Goal: Task Accomplishment & Management: Manage account settings

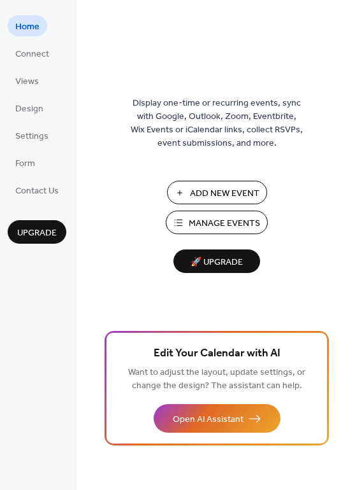
click at [227, 221] on span "Manage Events" at bounding box center [223, 223] width 71 height 13
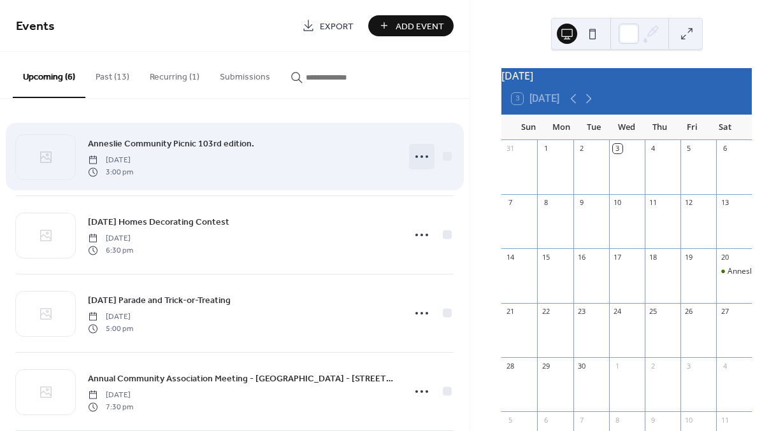
click at [422, 159] on icon at bounding box center [421, 156] width 20 height 20
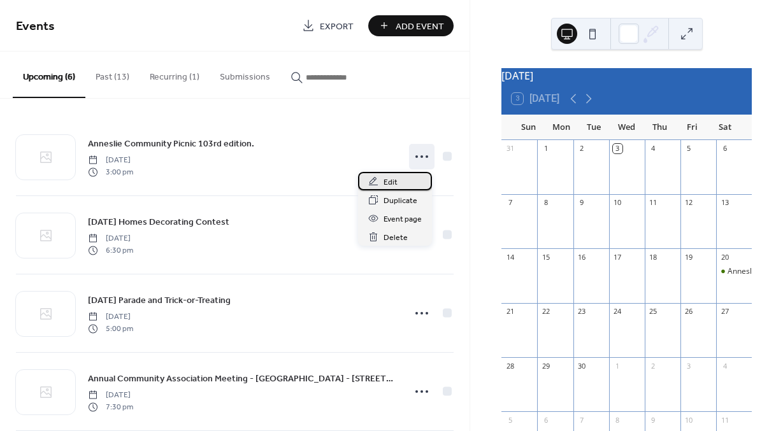
click at [389, 182] on span "Edit" at bounding box center [390, 182] width 14 height 13
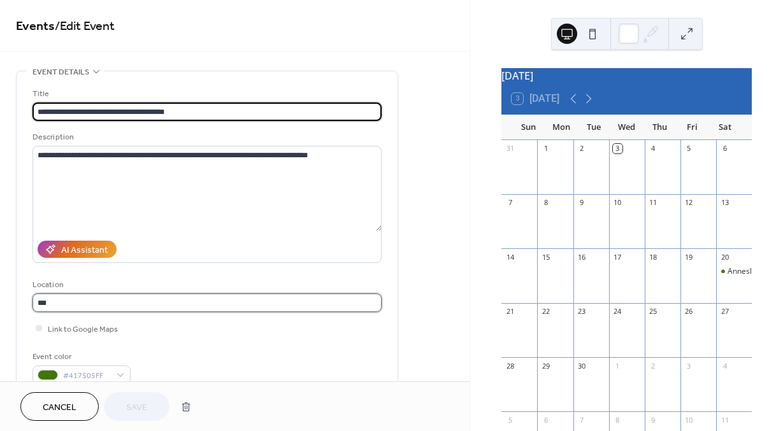
click at [110, 304] on input "***" at bounding box center [206, 303] width 349 height 18
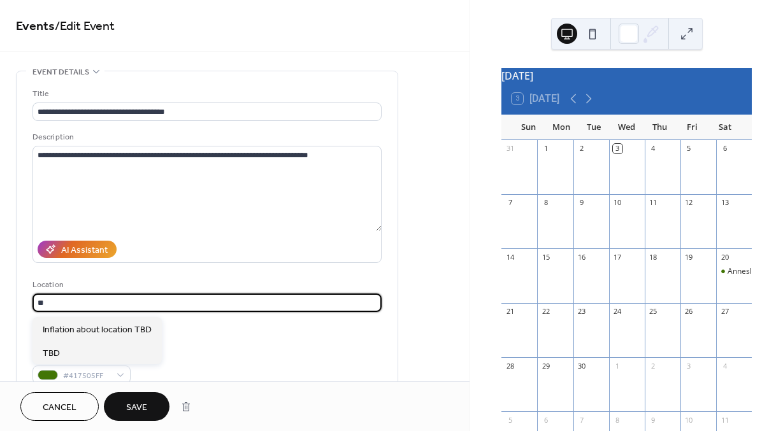
type input "*"
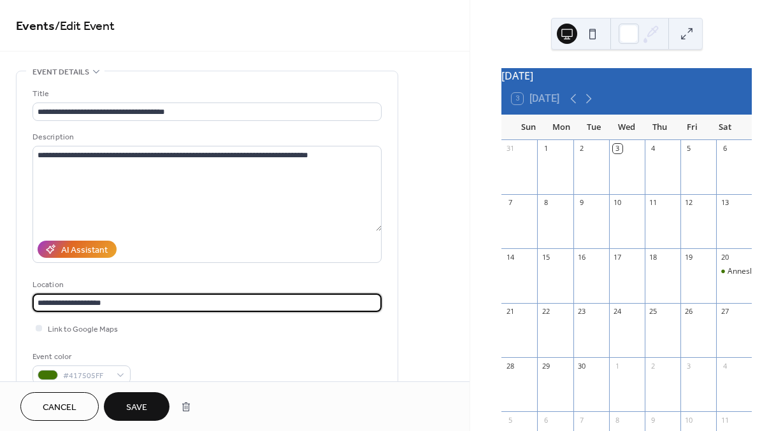
type input "**********"
click at [136, 406] on span "Save" at bounding box center [136, 407] width 21 height 13
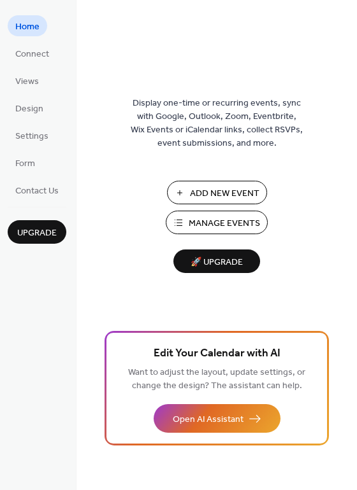
click at [215, 219] on span "Manage Events" at bounding box center [223, 223] width 71 height 13
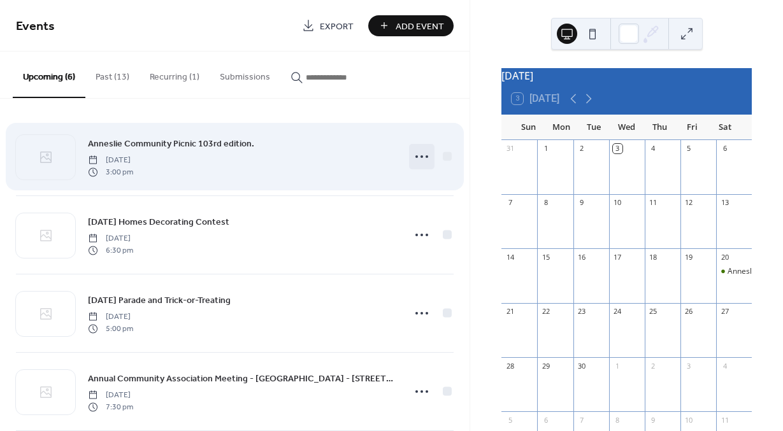
click at [420, 156] on circle at bounding box center [421, 156] width 3 height 3
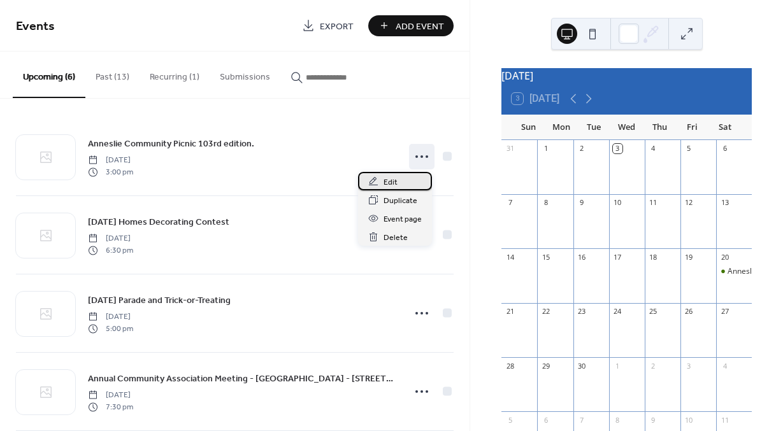
click at [387, 181] on span "Edit" at bounding box center [390, 182] width 14 height 13
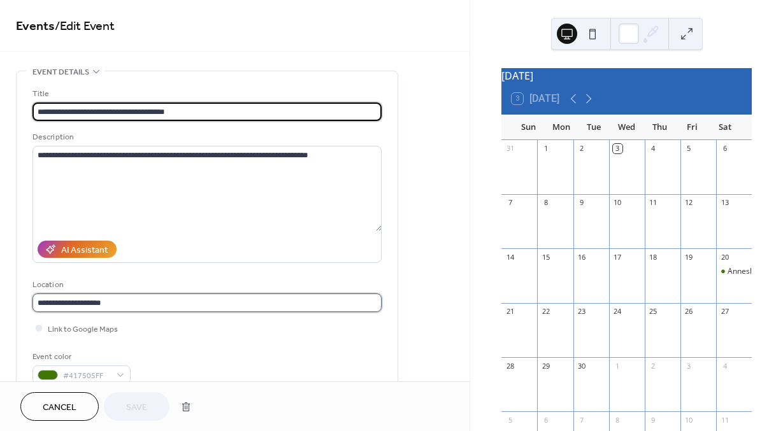
click at [132, 301] on input "**********" at bounding box center [206, 303] width 349 height 18
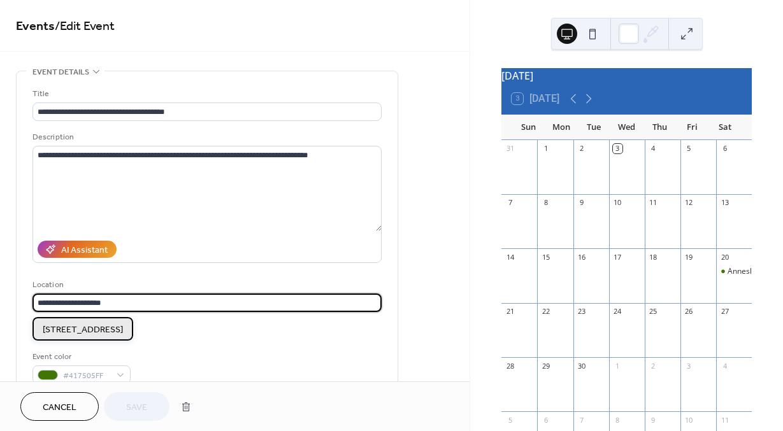
click at [100, 332] on span "[STREET_ADDRESS]" at bounding box center [83, 329] width 80 height 13
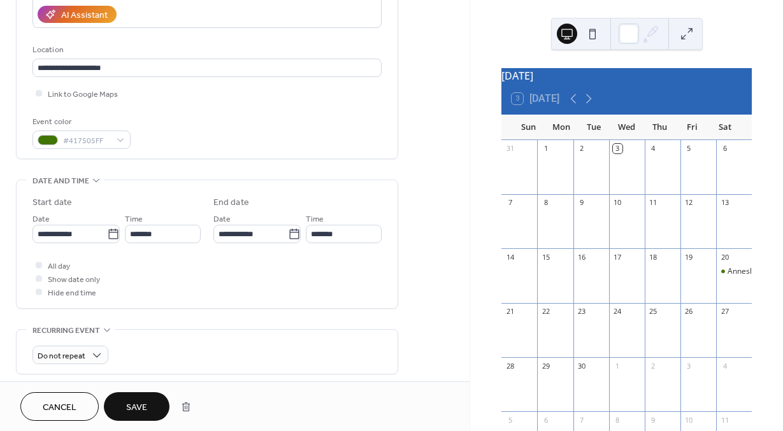
scroll to position [238, 0]
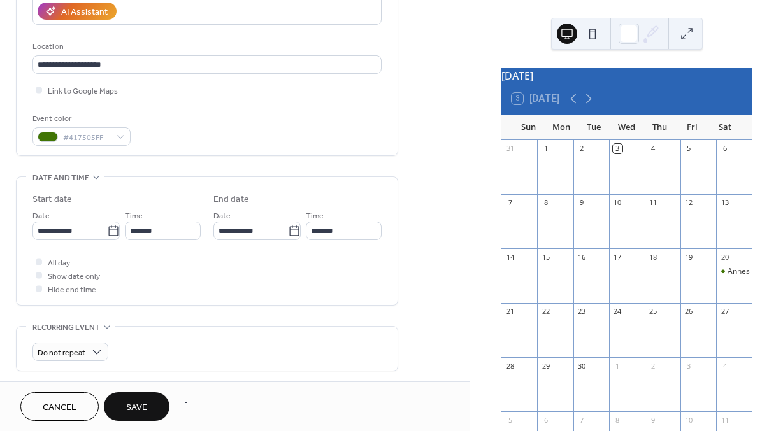
click at [141, 407] on span "Save" at bounding box center [136, 407] width 21 height 13
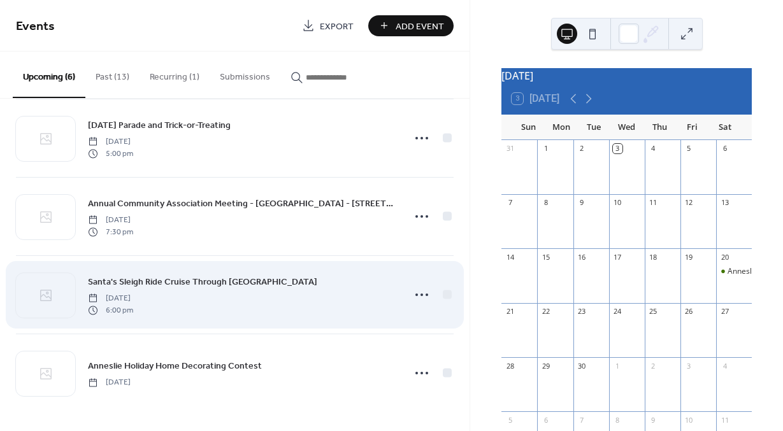
scroll to position [175, 0]
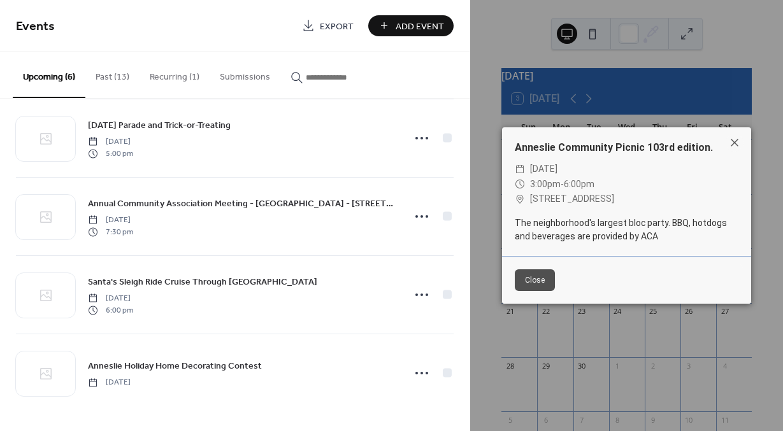
click at [534, 281] on button "Close" at bounding box center [535, 280] width 40 height 22
